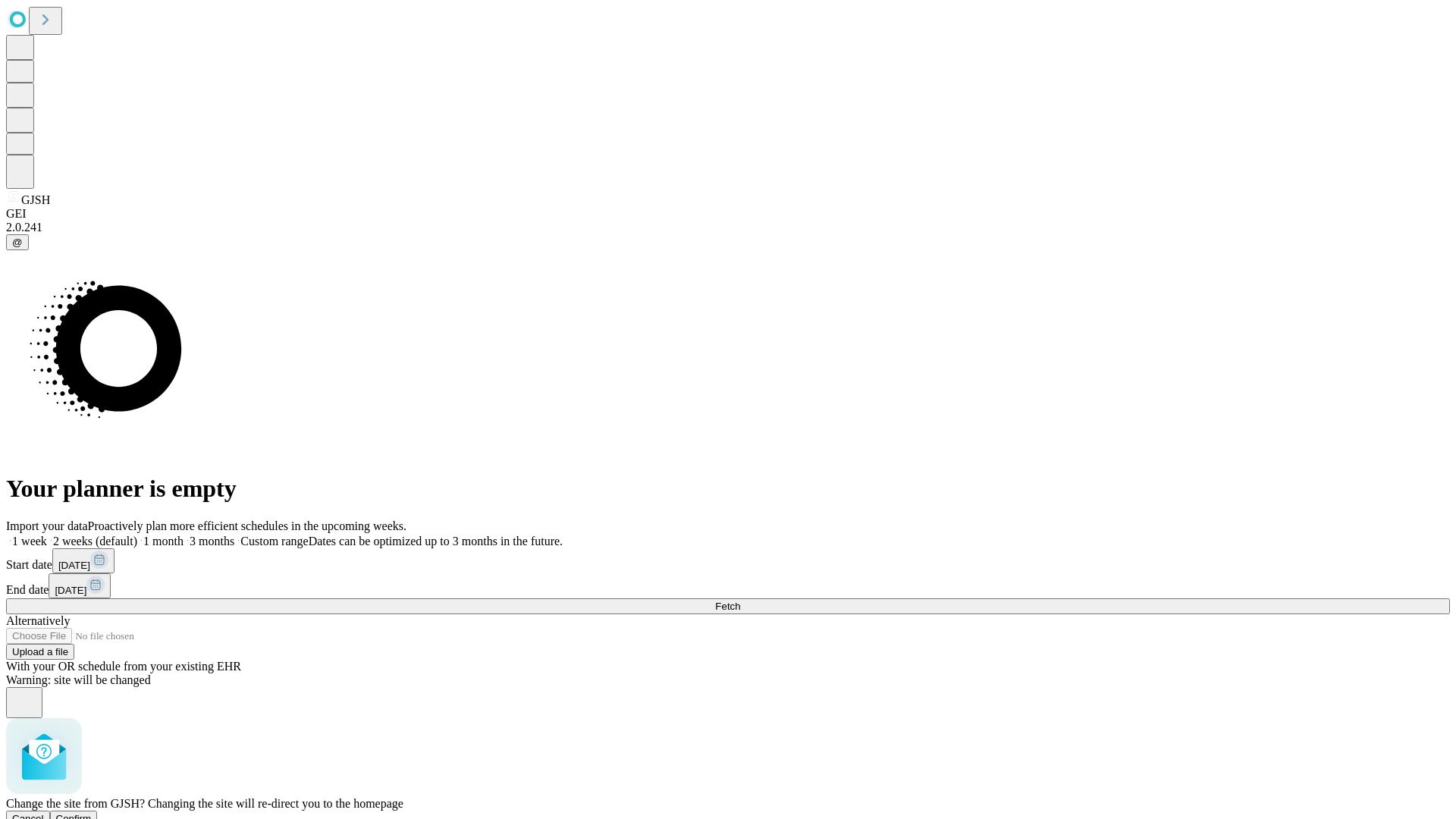
click at [92, 813] on span "Confirm" at bounding box center [74, 818] width 36 height 11
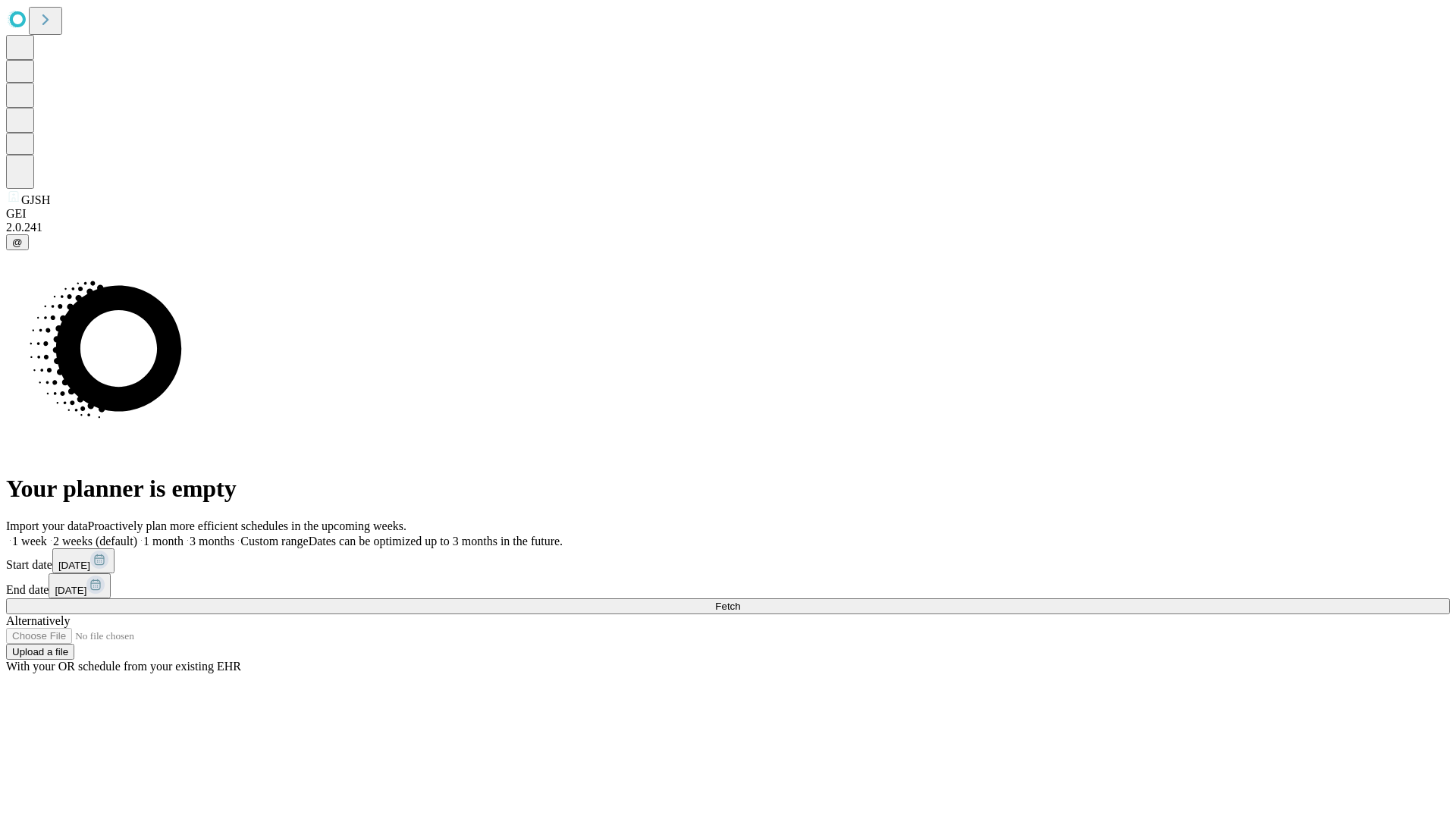
click at [137, 534] on label "2 weeks (default)" at bounding box center [92, 540] width 90 height 13
click at [740, 601] on span "Fetch" at bounding box center [727, 606] width 25 height 11
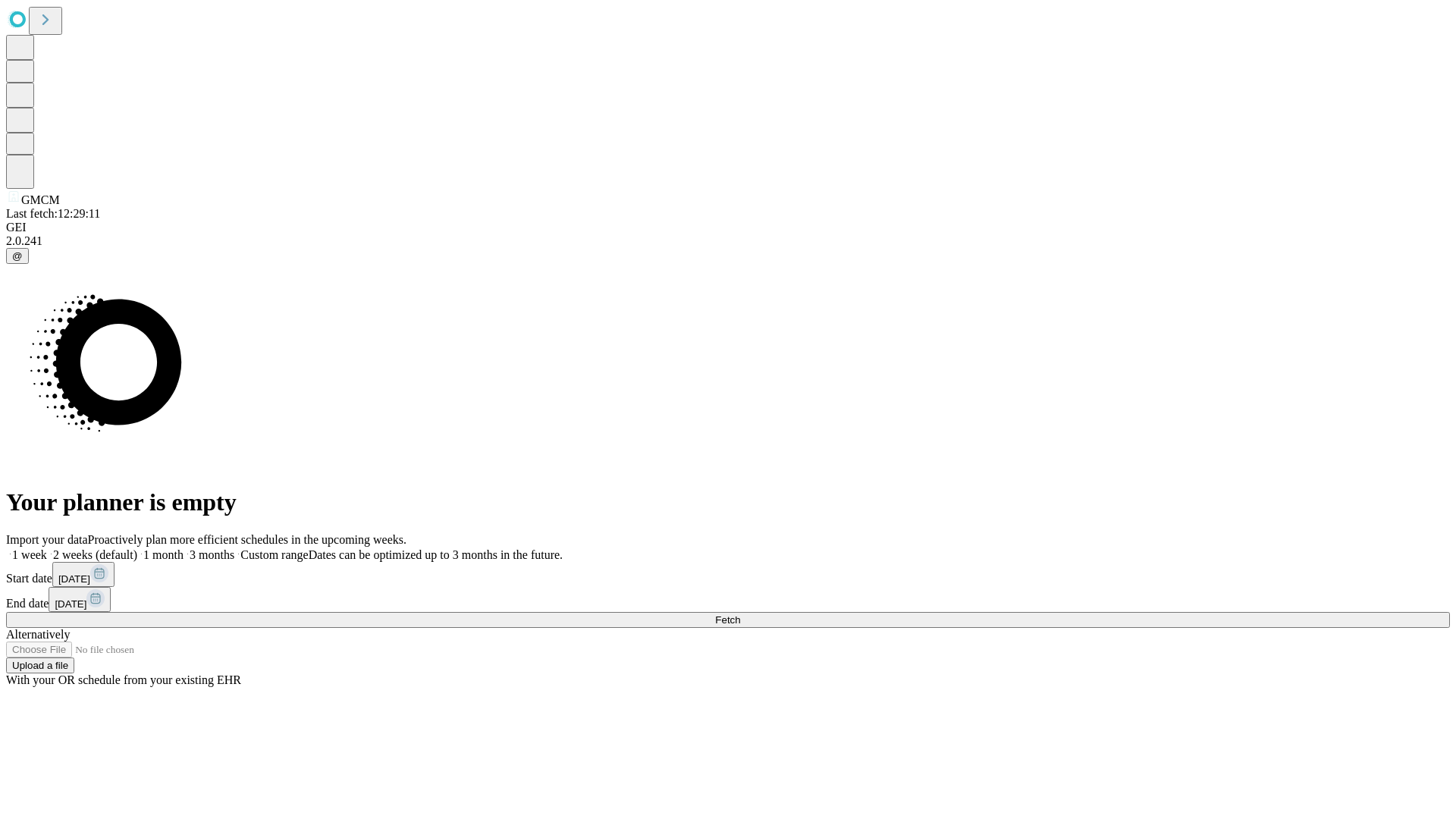
click at [137, 548] on label "2 weeks (default)" at bounding box center [92, 554] width 90 height 13
click at [740, 614] on span "Fetch" at bounding box center [727, 620] width 25 height 11
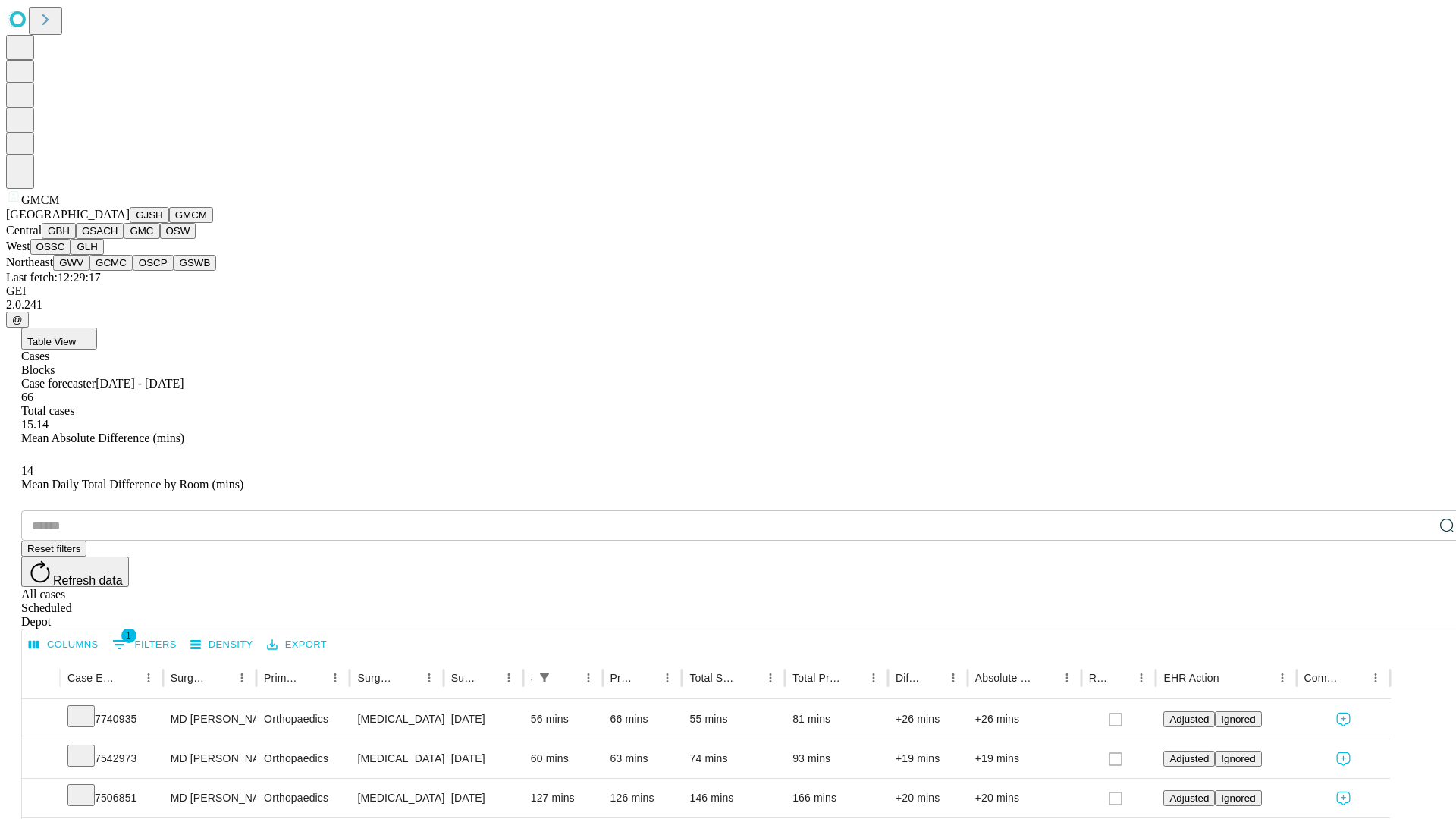
click at [76, 239] on button "GBH" at bounding box center [59, 231] width 34 height 16
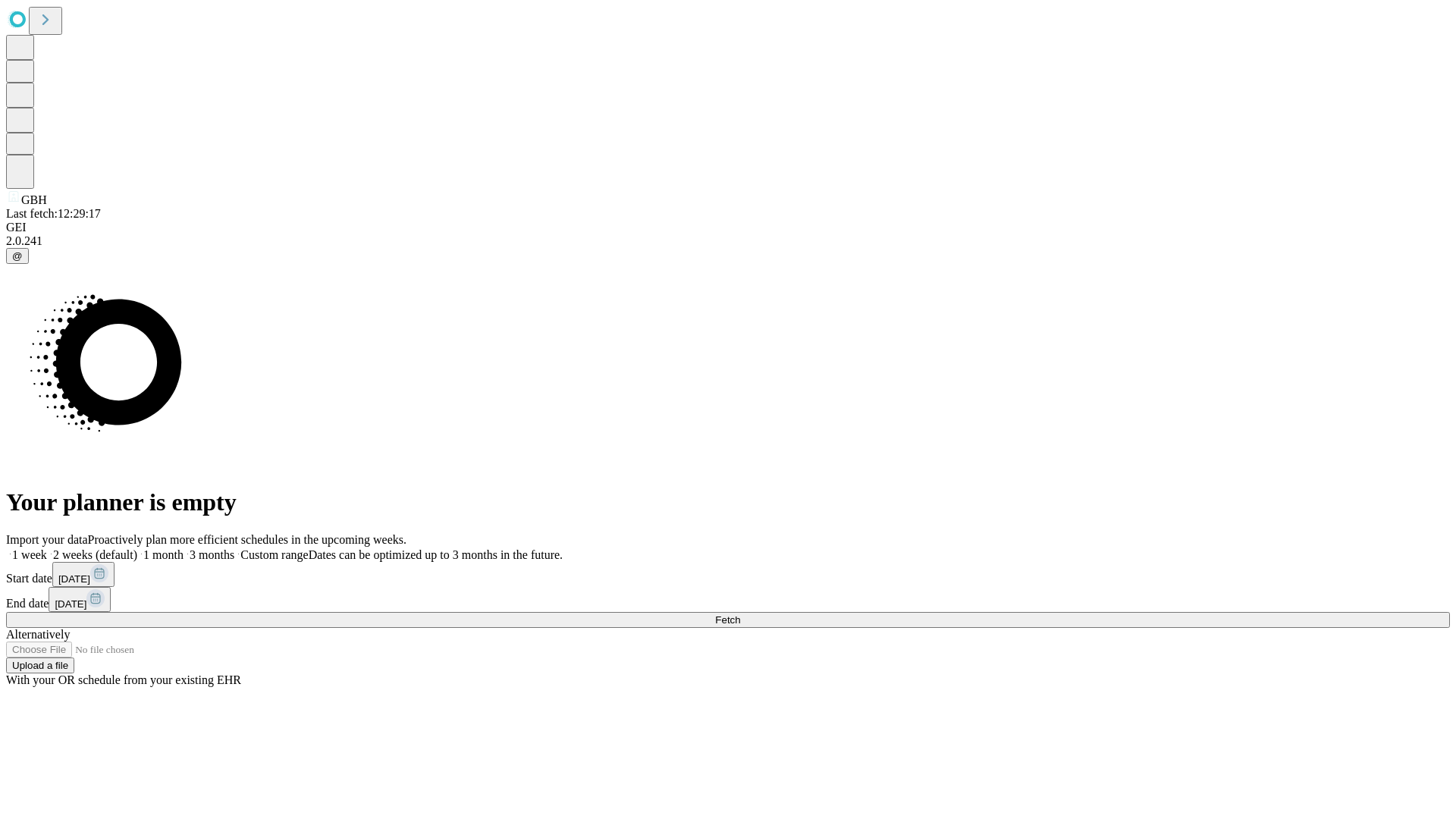
click at [740, 614] on span "Fetch" at bounding box center [727, 620] width 25 height 11
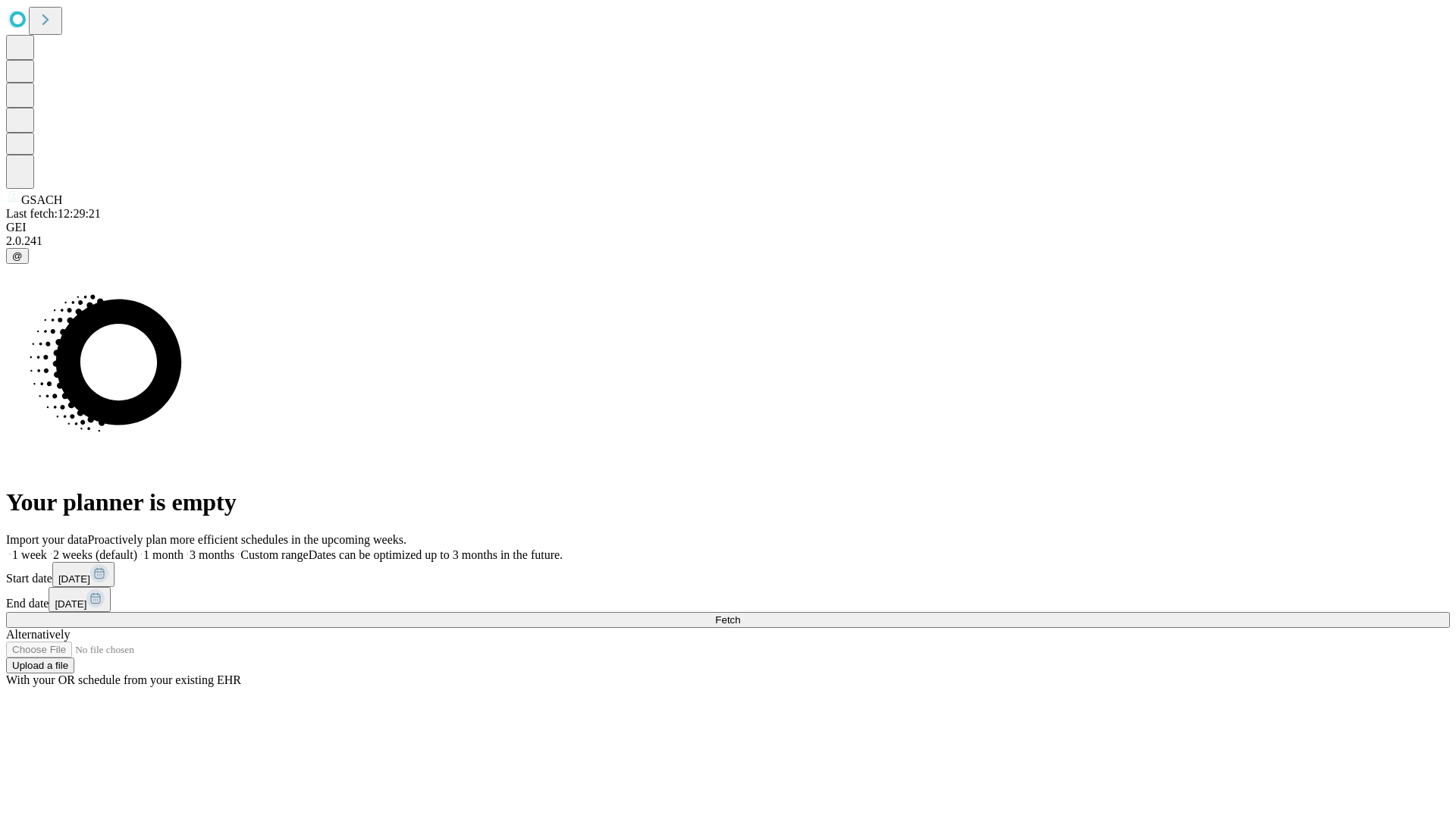
click at [137, 548] on label "2 weeks (default)" at bounding box center [92, 554] width 90 height 13
click at [740, 614] on span "Fetch" at bounding box center [727, 620] width 25 height 11
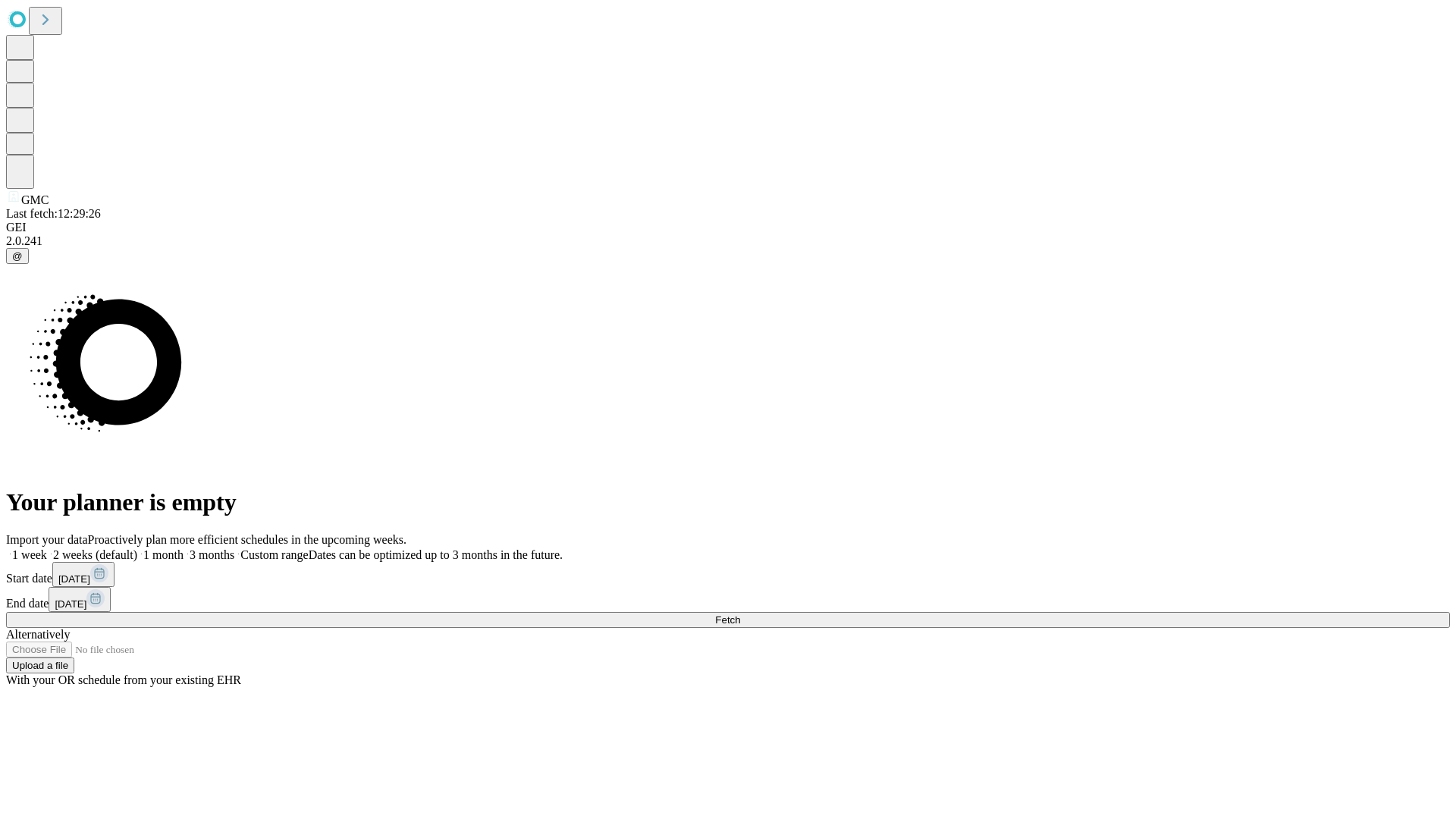
click at [137, 548] on label "2 weeks (default)" at bounding box center [92, 554] width 90 height 13
click at [740, 614] on span "Fetch" at bounding box center [727, 620] width 25 height 11
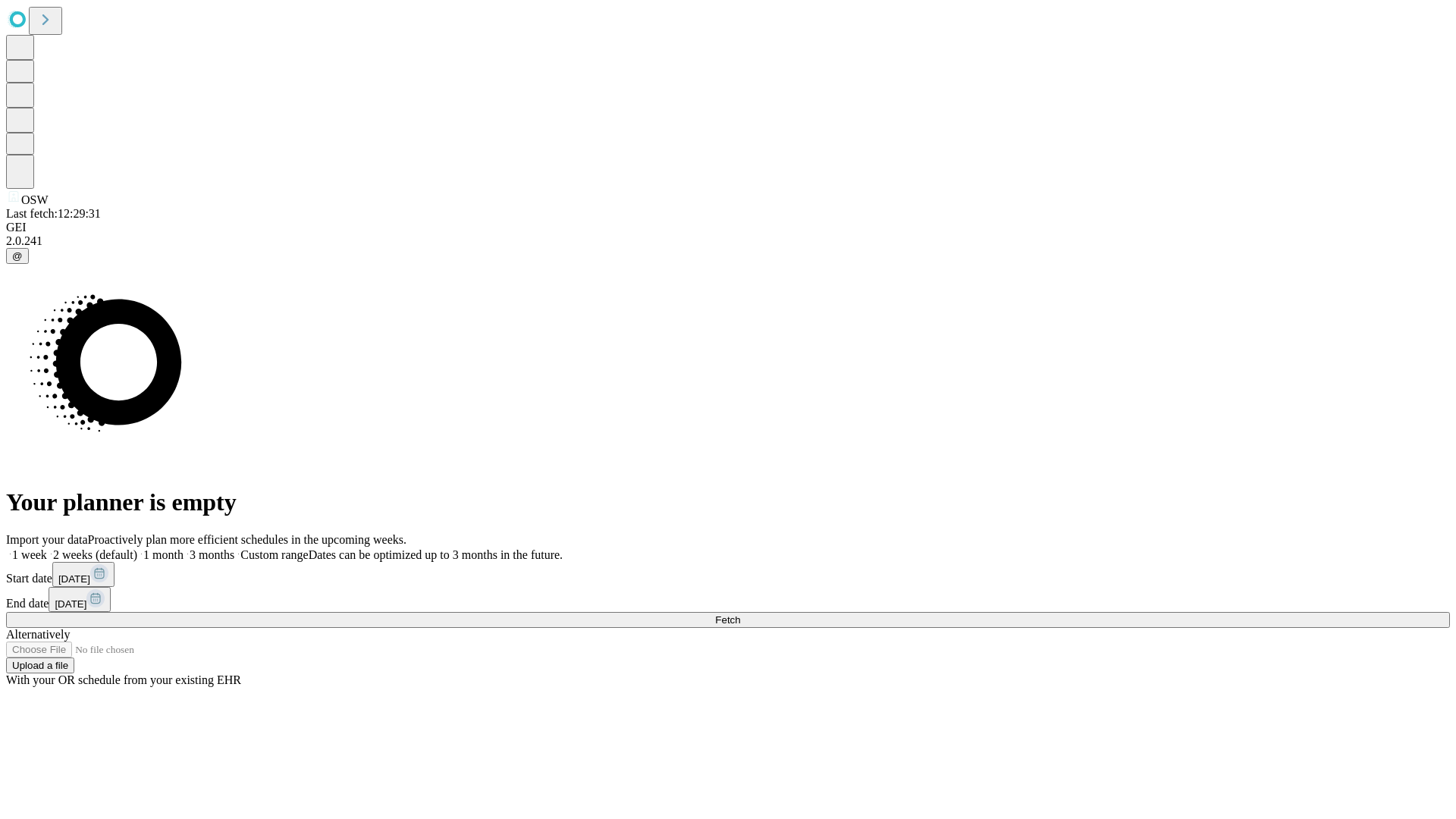
click at [137, 548] on label "2 weeks (default)" at bounding box center [92, 554] width 90 height 13
click at [740, 614] on span "Fetch" at bounding box center [727, 620] width 25 height 11
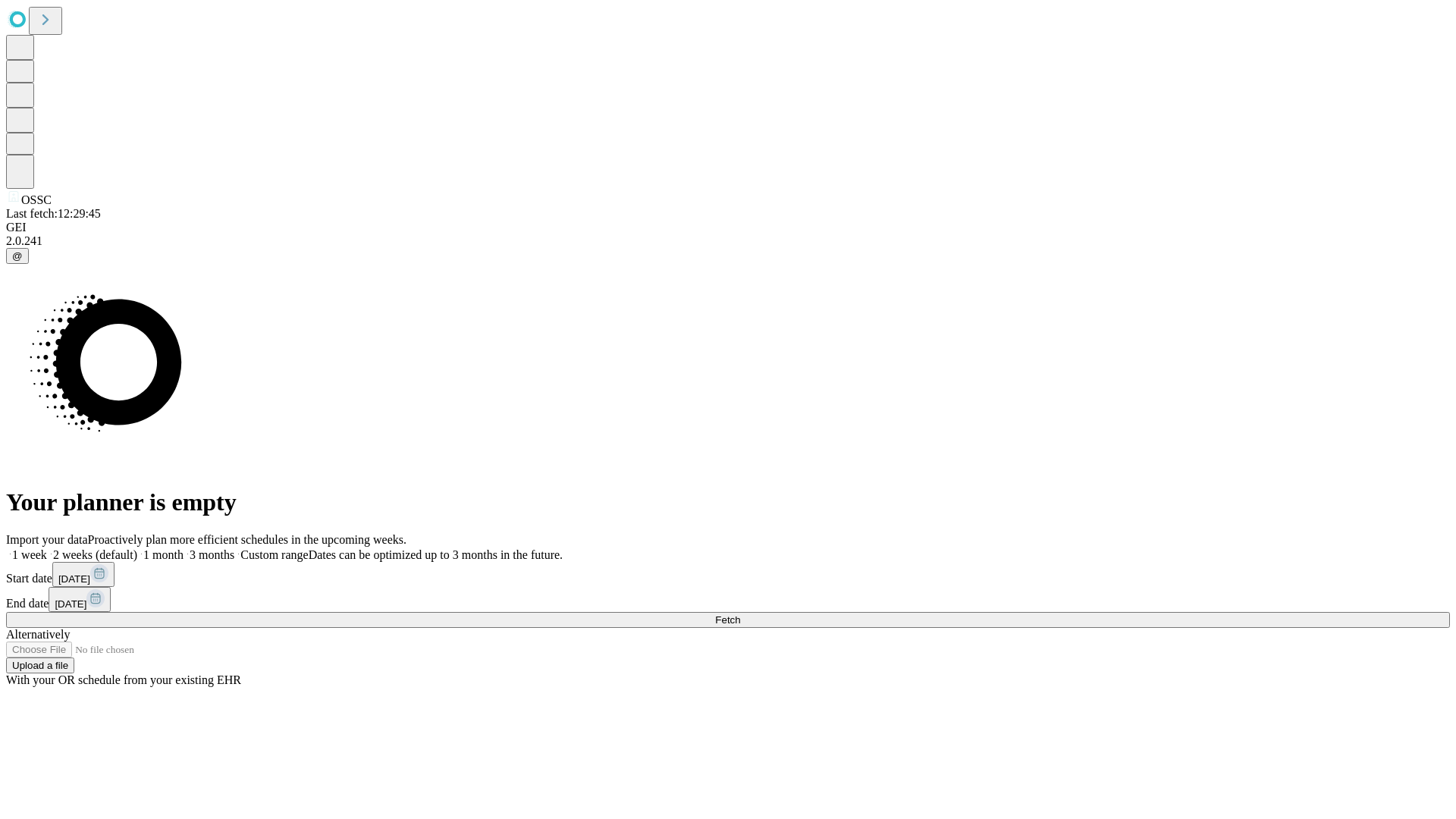
click at [740, 614] on span "Fetch" at bounding box center [727, 620] width 25 height 11
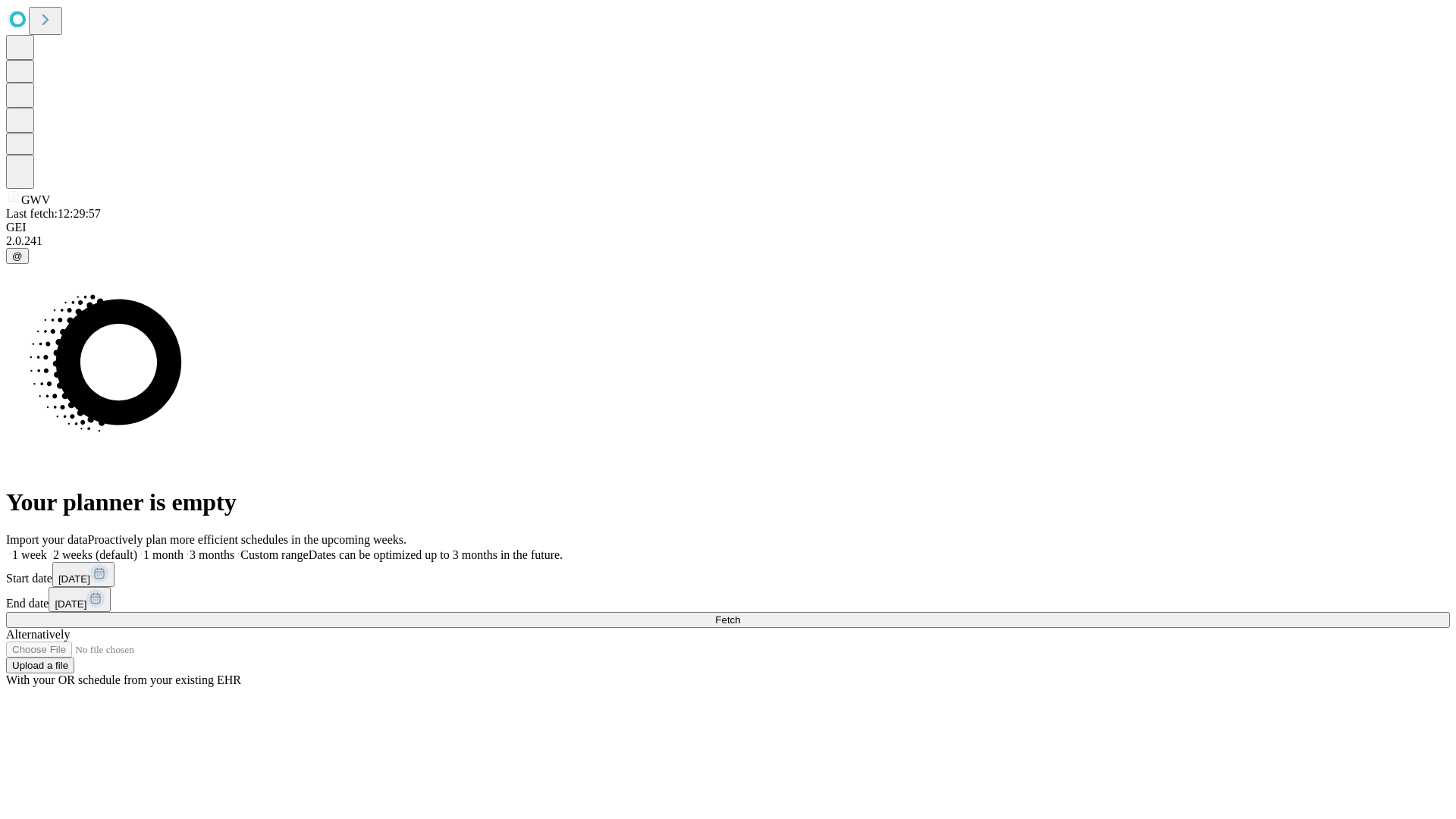
click at [740, 614] on span "Fetch" at bounding box center [727, 620] width 25 height 11
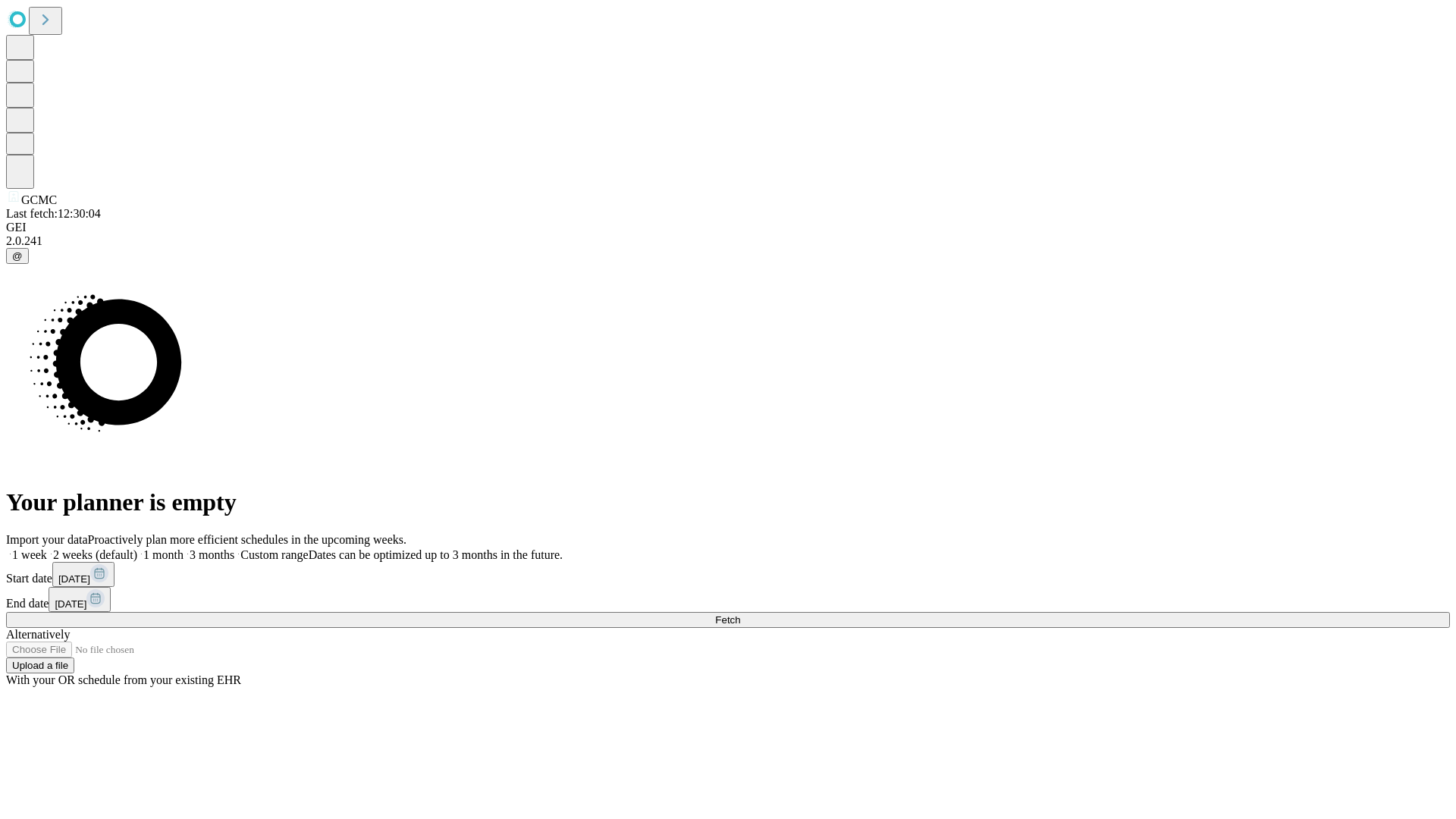
click at [137, 548] on label "2 weeks (default)" at bounding box center [92, 554] width 90 height 13
click at [740, 614] on span "Fetch" at bounding box center [727, 620] width 25 height 11
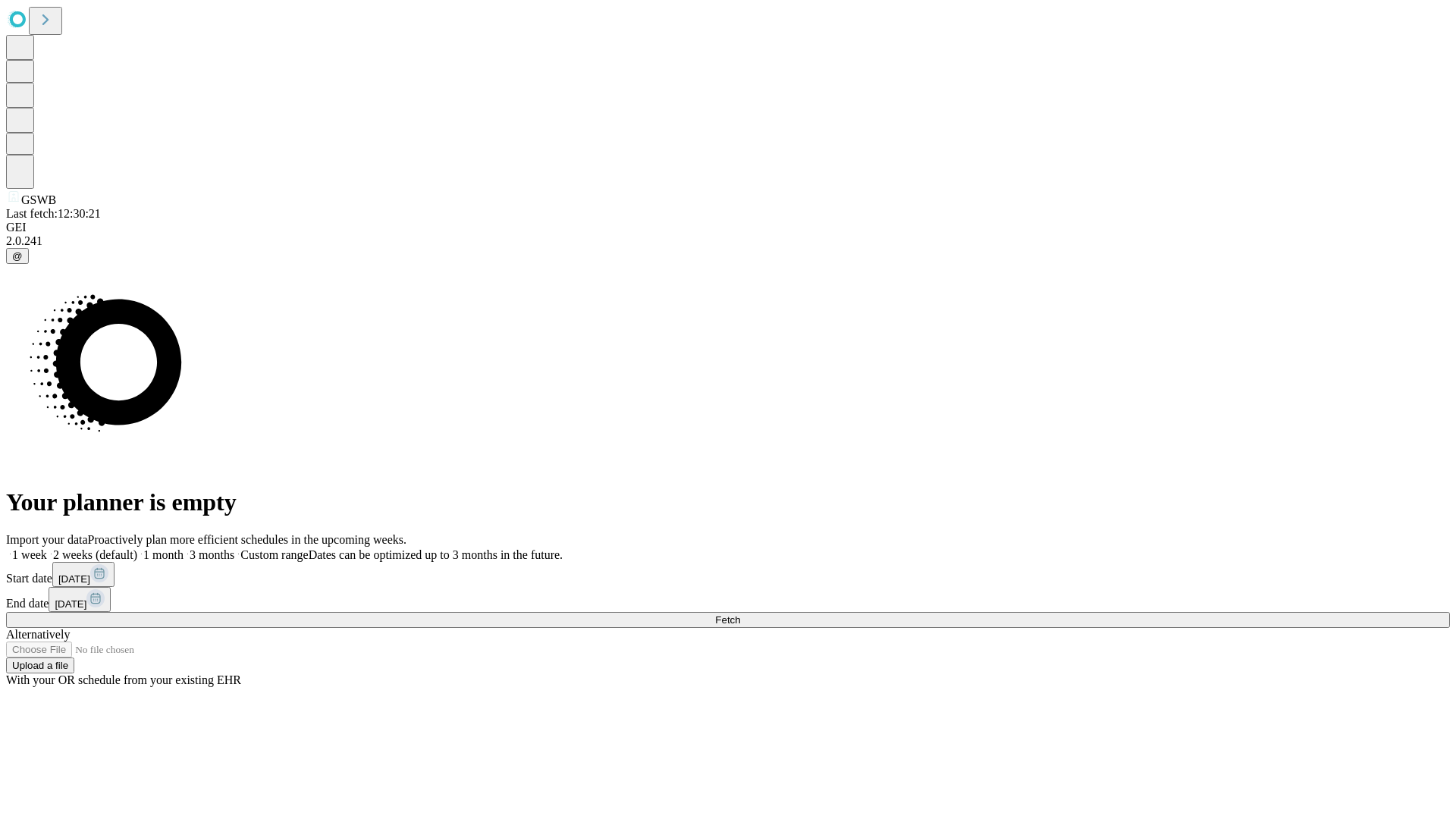
click at [137, 548] on label "2 weeks (default)" at bounding box center [92, 554] width 90 height 13
click at [740, 614] on span "Fetch" at bounding box center [727, 620] width 25 height 11
